Goal: Communication & Community: Answer question/provide support

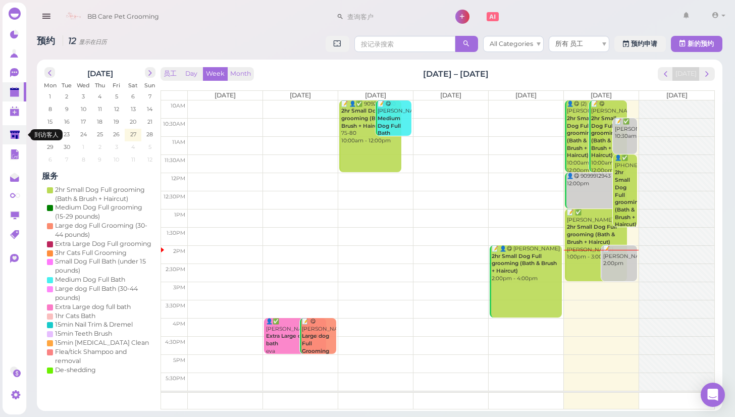
click at [11, 136] on polygon at bounding box center [15, 134] width 10 height 9
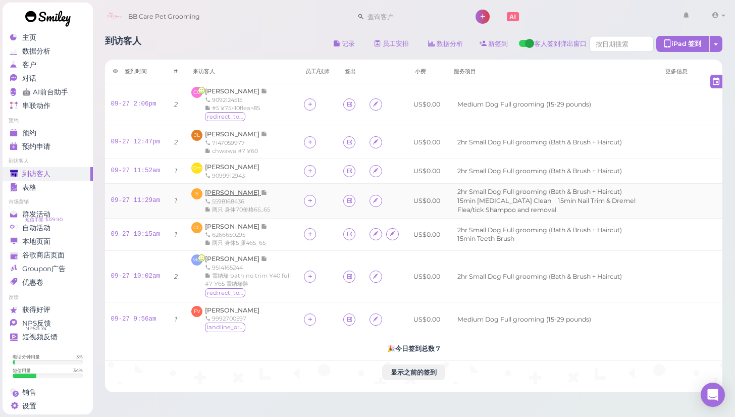
click at [243, 191] on span "[PERSON_NAME]" at bounding box center [233, 193] width 56 height 8
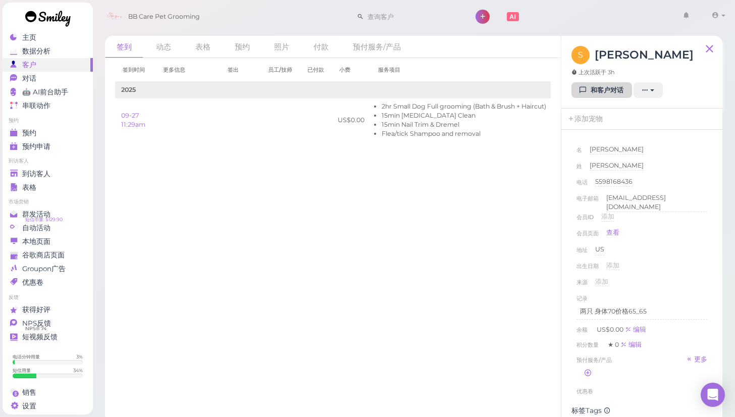
click at [597, 86] on link "和客户对话" at bounding box center [601, 90] width 61 height 16
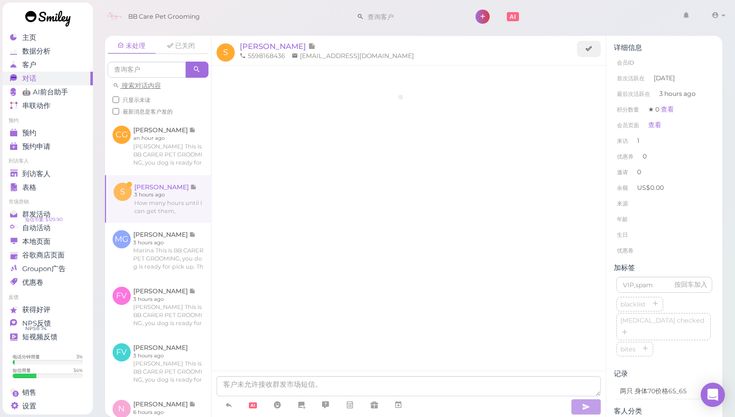
scroll to position [403, 0]
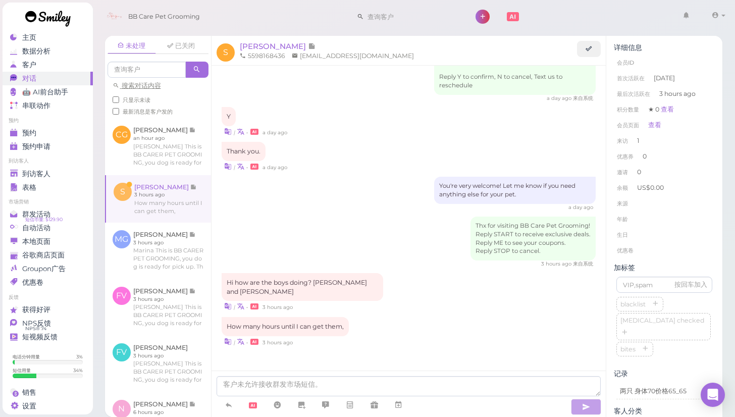
click at [326, 338] on div "| • 3 hours ago" at bounding box center [409, 341] width 375 height 11
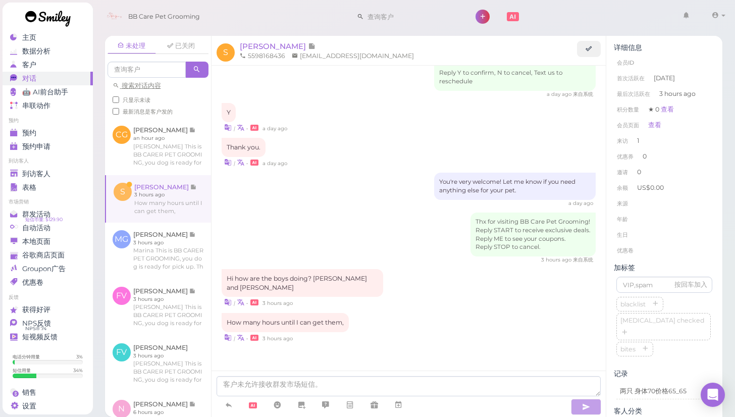
scroll to position [408, 0]
click at [707, 260] on div "详细信息 会员ID 首次活跃在 2 days ago 最后次活跃在 3 hours ago 积分数量 ★ 0 查看 会员页面 查看 来访 1 优惠券 0 邀请…" at bounding box center [664, 292] width 116 height 513
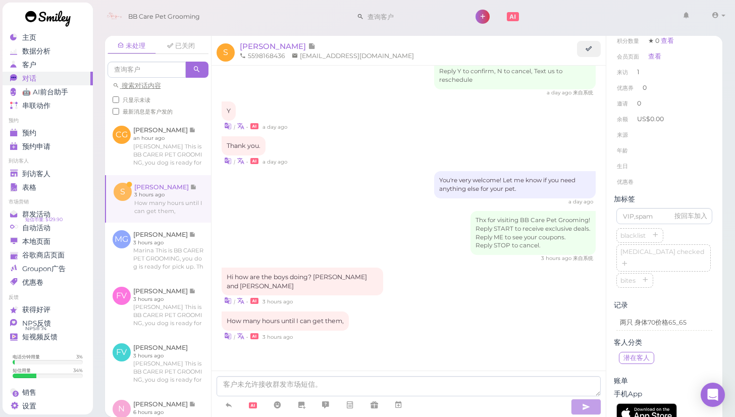
scroll to position [69, 0]
click at [730, 265] on div "未处理 已关闭 搜索对话内容 只显示未读 最新消息是客户发的 CG Christina Gonzaga S" at bounding box center [413, 222] width 643 height 389
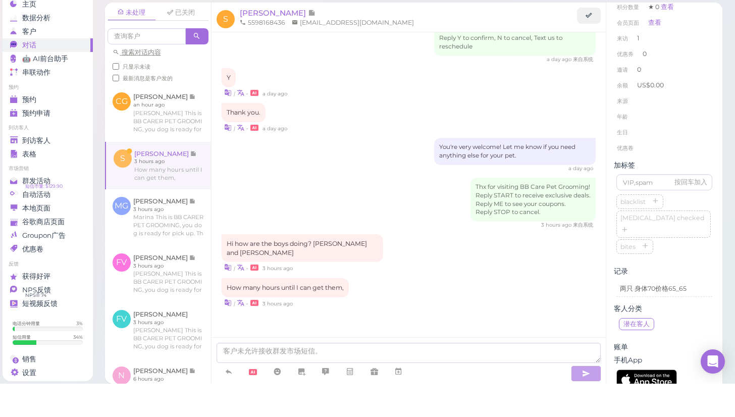
scroll to position [403, 0]
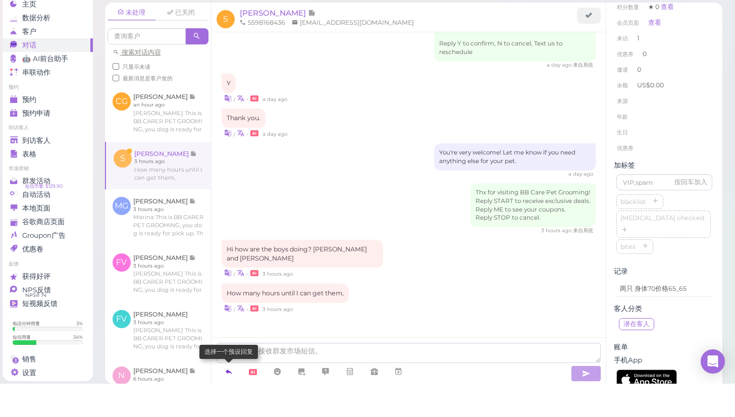
click at [226, 400] on icon at bounding box center [229, 405] width 8 height 10
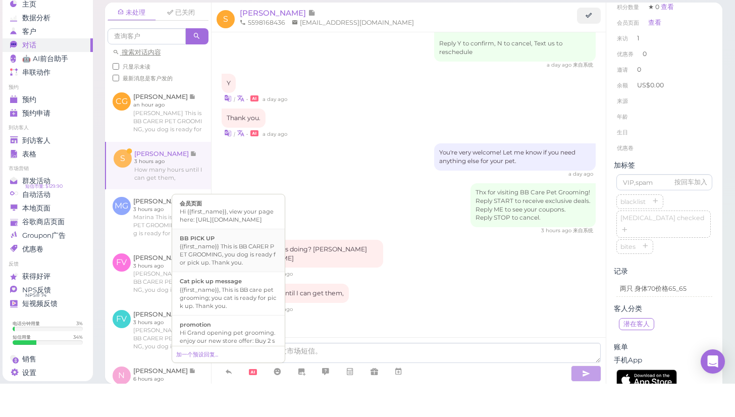
click at [220, 276] on div "{{first_name}} This is BB CARER PET GROOMING, you dog is ready for pick up. Tha…" at bounding box center [228, 288] width 97 height 24
type textarea "{{first_name}} This is BB CARER PET GROOMING, you dog is ready for pick up. Tha…"
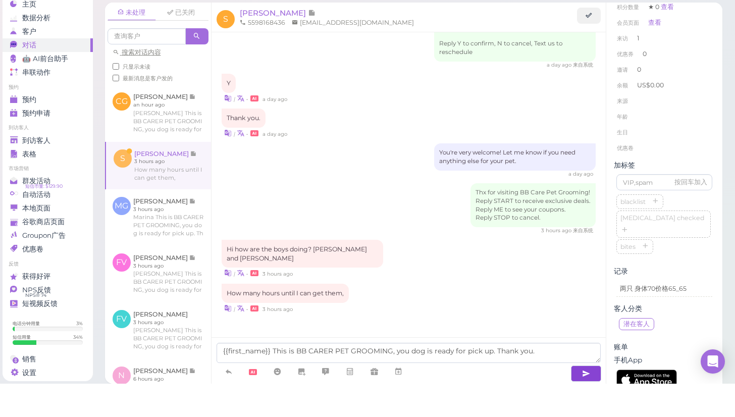
click at [585, 402] on icon "button" at bounding box center [586, 407] width 8 height 10
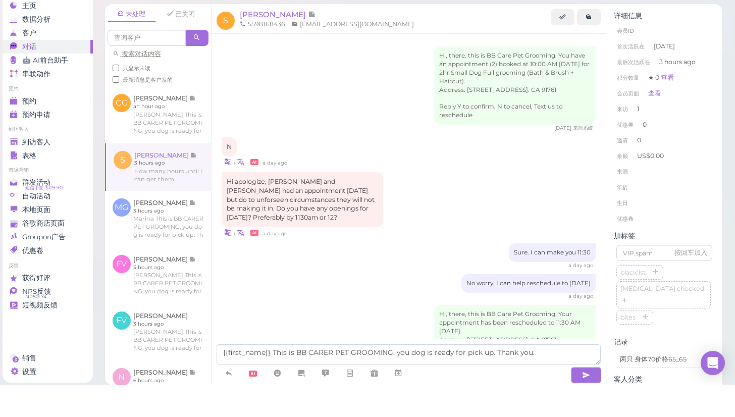
scroll to position [403, 0]
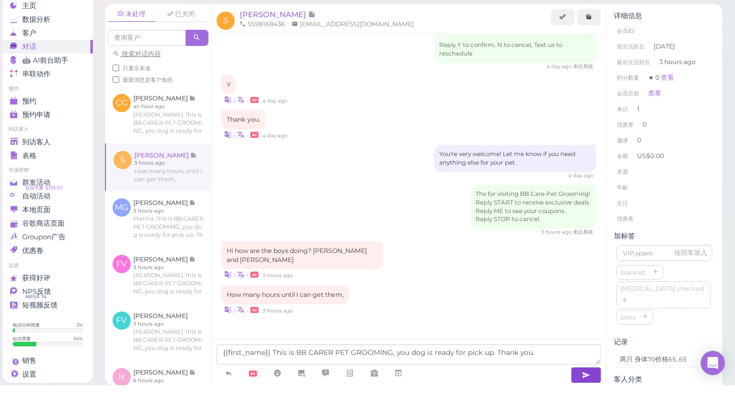
click at [585, 402] on icon "button" at bounding box center [586, 407] width 8 height 10
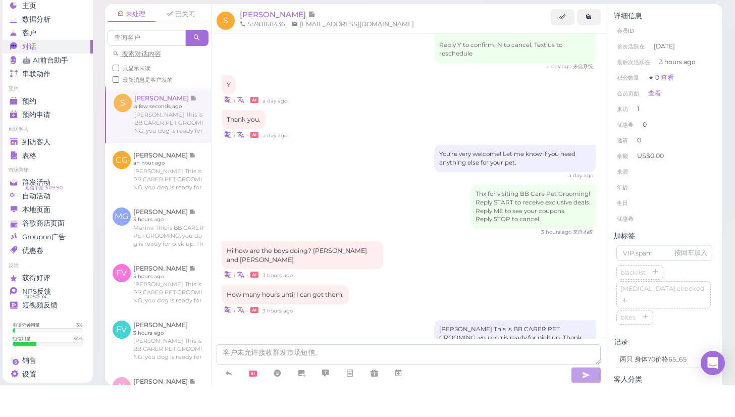
scroll to position [434, 0]
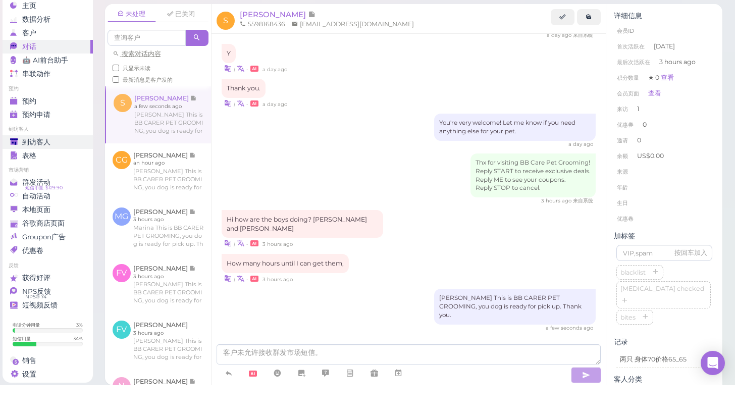
click at [50, 170] on span "到访客人" at bounding box center [36, 174] width 28 height 9
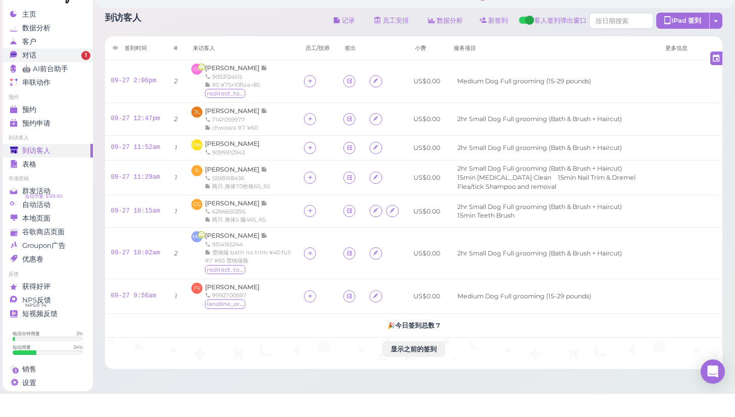
click at [81, 74] on div "对话" at bounding box center [46, 78] width 73 height 9
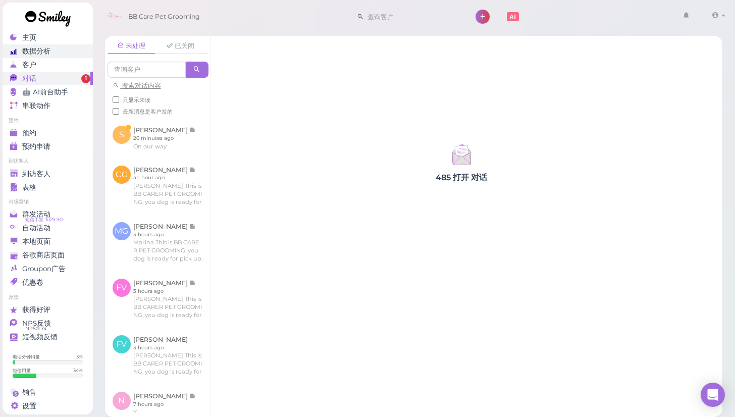
click at [75, 55] on div "数据分析" at bounding box center [46, 51] width 73 height 9
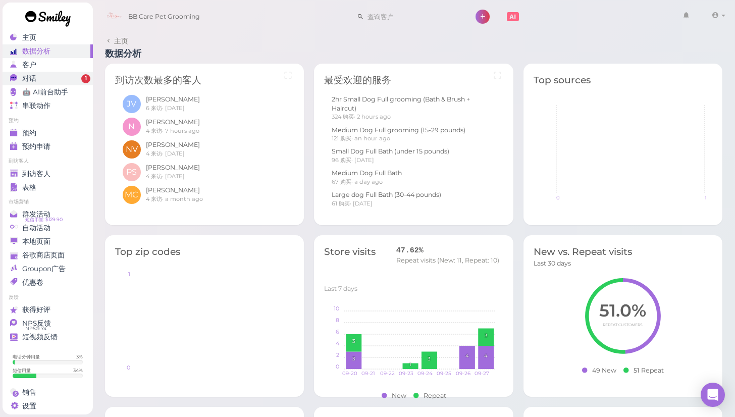
click at [66, 80] on div "对话" at bounding box center [46, 78] width 73 height 9
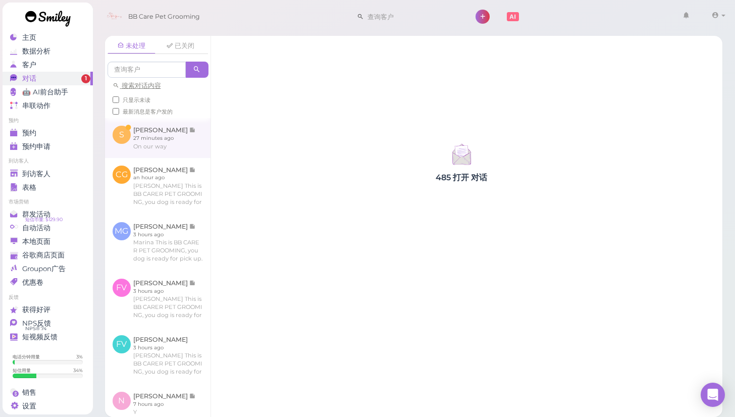
click at [145, 149] on link at bounding box center [158, 137] width 106 height 39
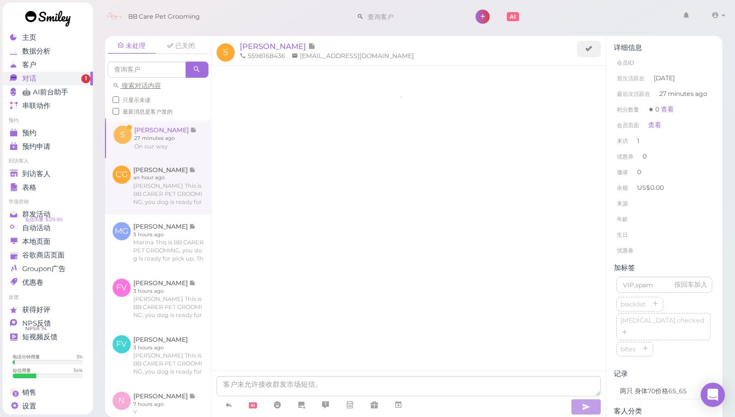
scroll to position [510, 0]
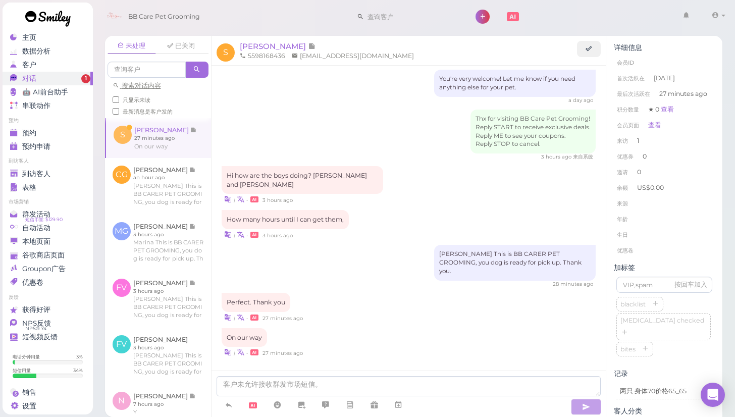
click at [29, 35] on link at bounding box center [48, 20] width 91 height 35
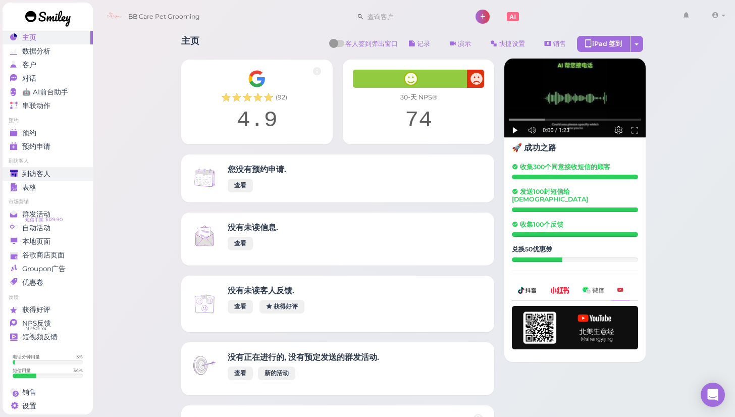
click at [36, 172] on span "到访客人" at bounding box center [36, 174] width 28 height 9
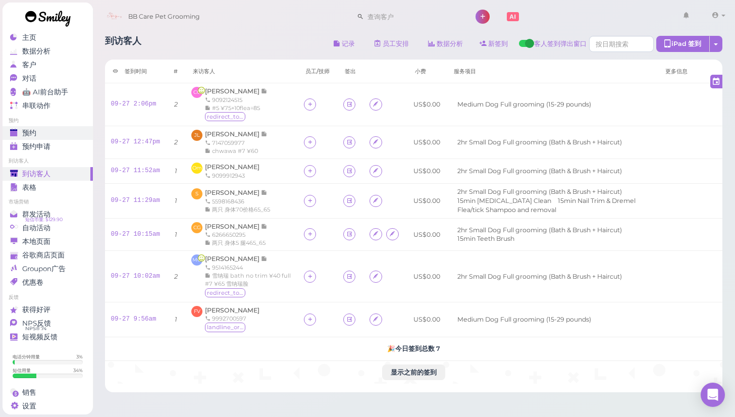
click at [68, 132] on div "预约" at bounding box center [46, 133] width 73 height 9
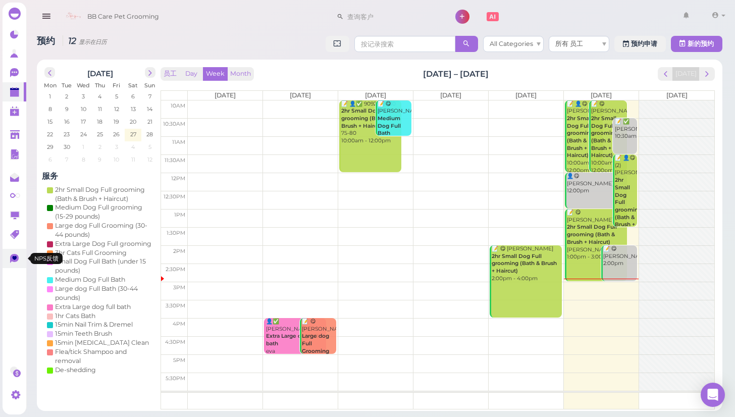
click at [22, 264] on link at bounding box center [15, 258] width 24 height 19
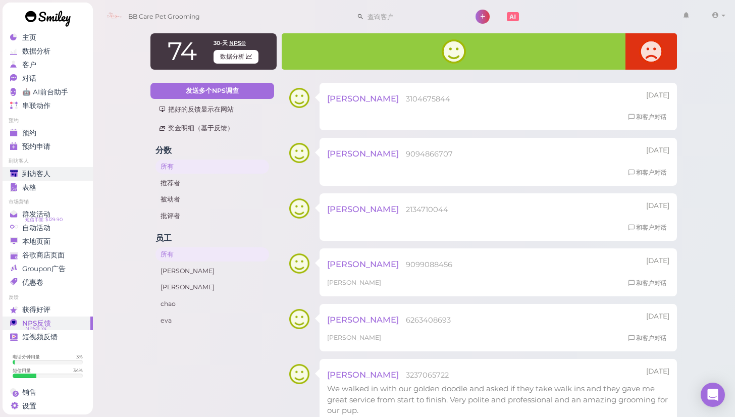
click at [40, 175] on span "到访客人" at bounding box center [36, 174] width 28 height 9
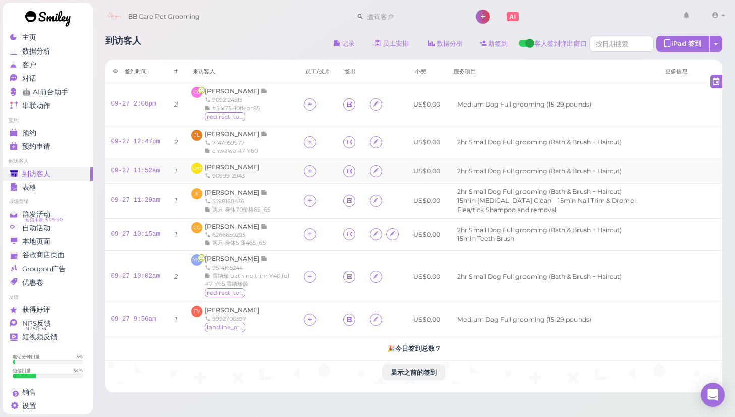
click at [244, 166] on span "[PERSON_NAME]" at bounding box center [232, 167] width 55 height 8
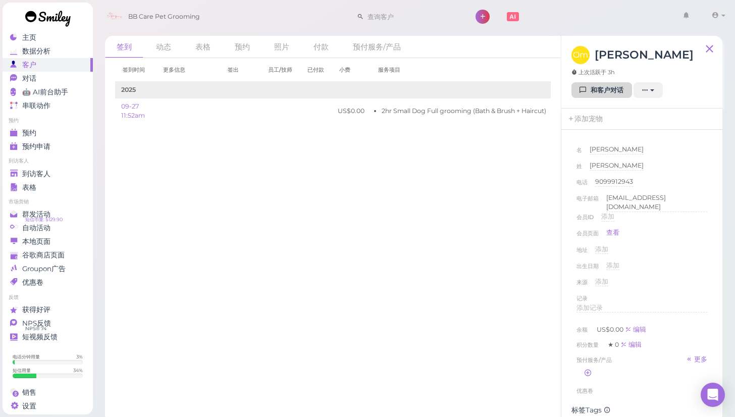
click at [573, 83] on link "和客户对话" at bounding box center [601, 90] width 61 height 16
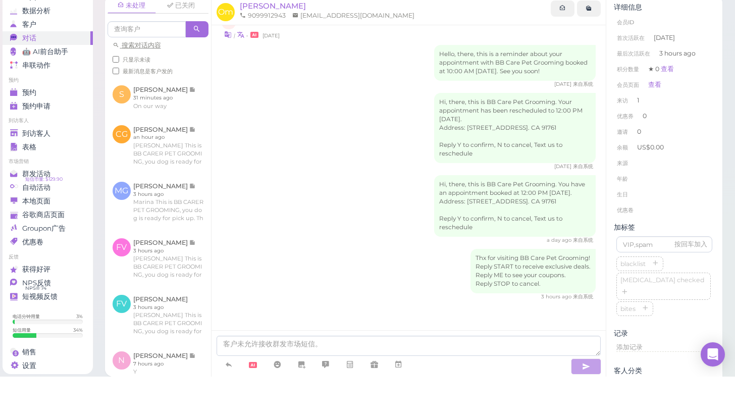
scroll to position [9, 0]
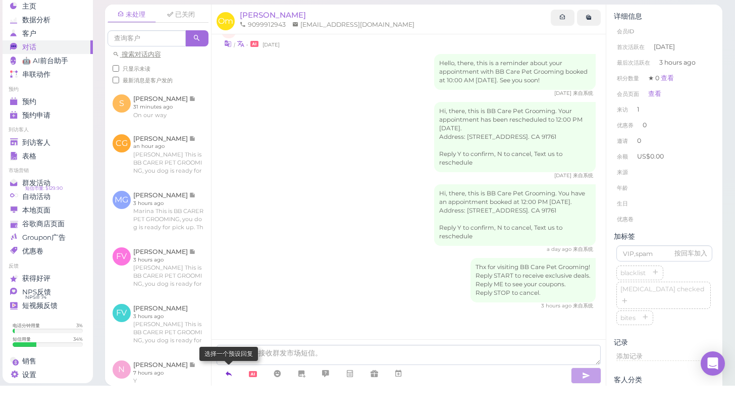
click at [222, 396] on link at bounding box center [229, 405] width 24 height 18
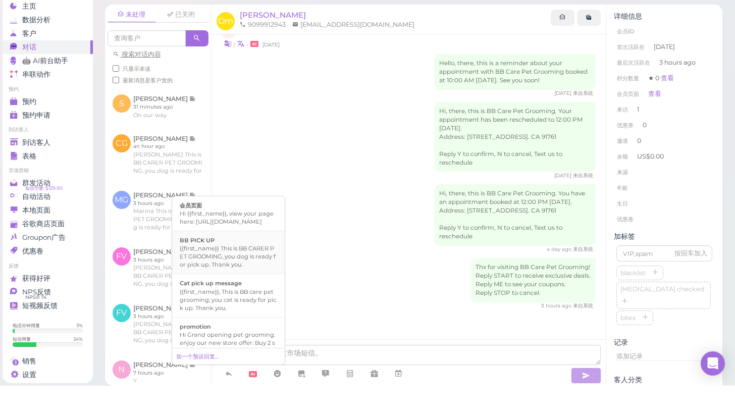
click at [270, 276] on div "{{first_name}} This is BB CARER PET GROOMING, you dog is ready for pick up. Tha…" at bounding box center [228, 288] width 97 height 24
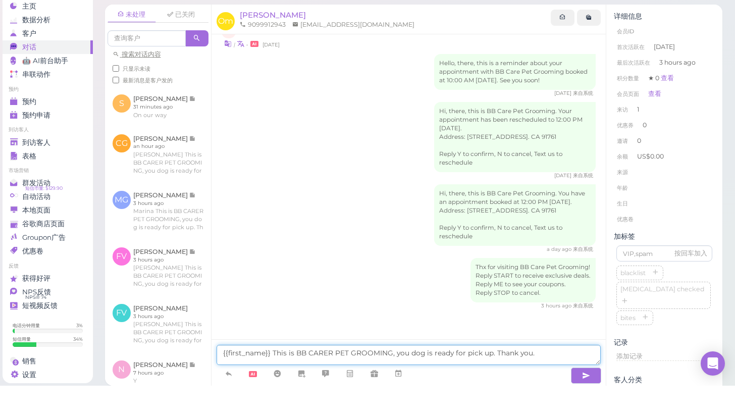
drag, startPoint x: 272, startPoint y: 346, endPoint x: 221, endPoint y: 345, distance: 50.5
type textarea "This is BB CARER PET GROOMING, you dog is ready for pick up. Thank you."
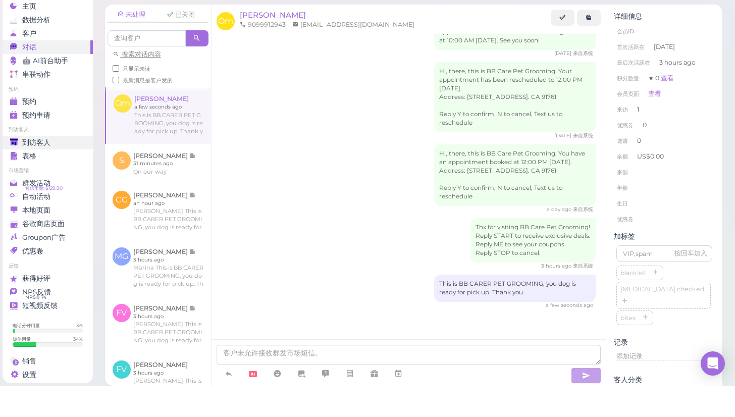
click at [38, 170] on span "到访客人" at bounding box center [36, 174] width 28 height 9
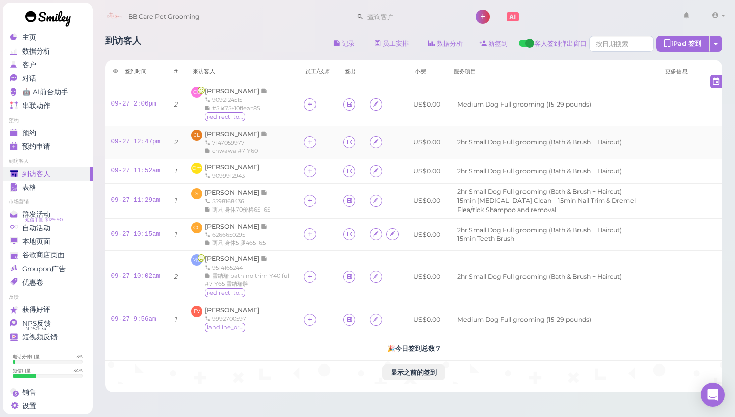
click at [228, 135] on span "[PERSON_NAME]" at bounding box center [233, 134] width 56 height 8
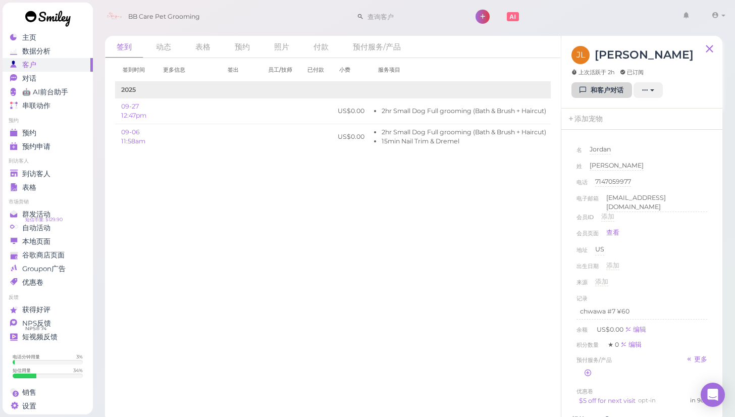
click at [591, 91] on link "和客户对话" at bounding box center [601, 90] width 61 height 16
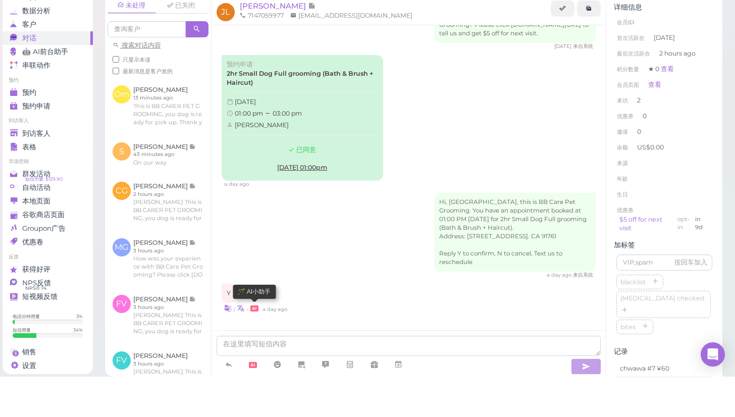
scroll to position [5, 0]
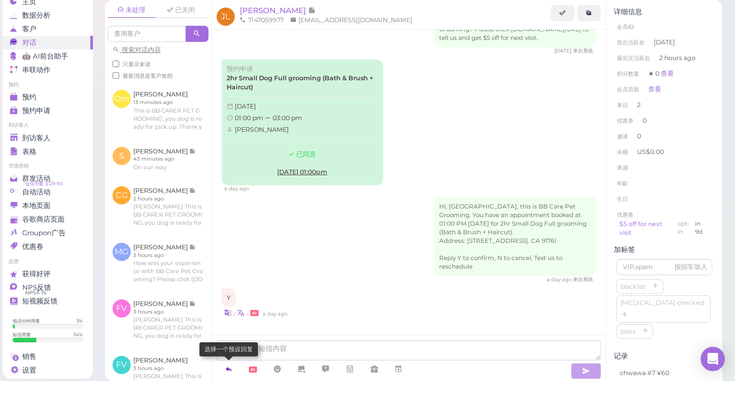
click at [229, 400] on icon at bounding box center [229, 405] width 8 height 10
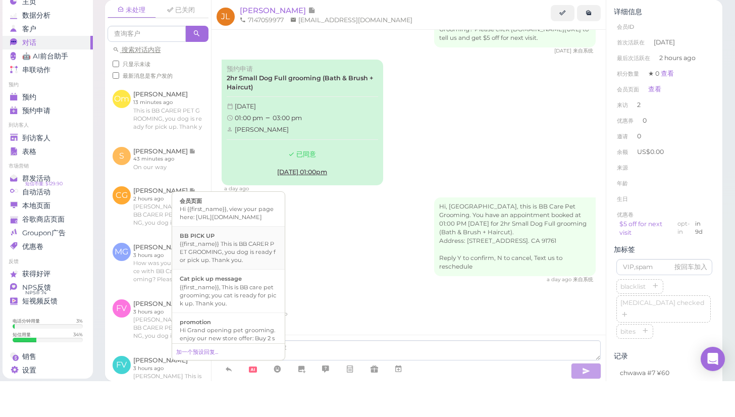
click at [231, 276] on div "{{first_name}} This is BB CARER PET GROOMING, you dog is ready for pick up. Tha…" at bounding box center [228, 288] width 97 height 24
type textarea "{{first_name}} This is BB CARER PET GROOMING, you dog is ready for pick up. Tha…"
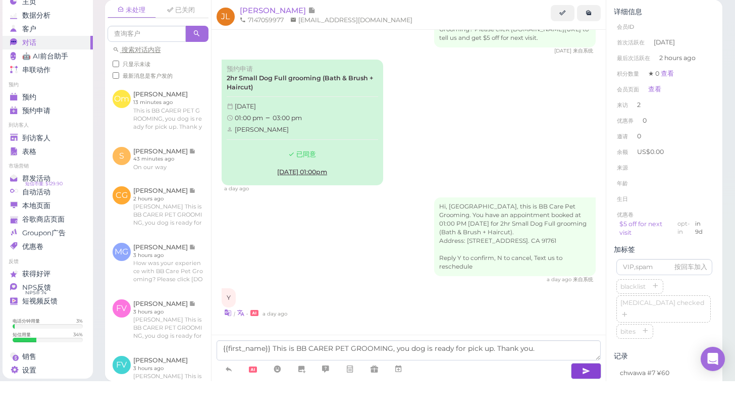
click at [588, 402] on icon "button" at bounding box center [586, 407] width 8 height 10
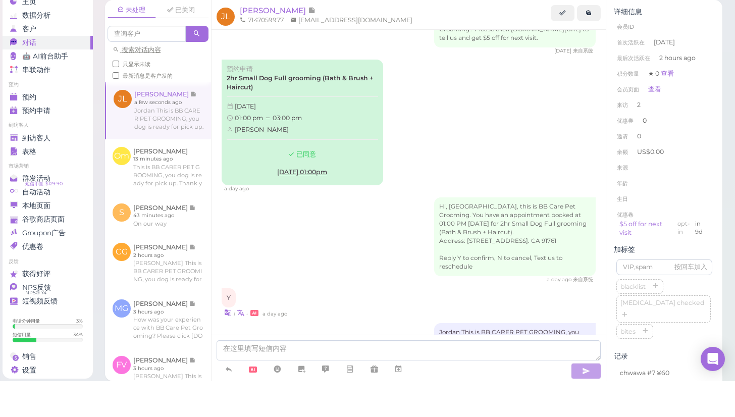
scroll to position [352, 0]
